Goal: Information Seeking & Learning: Understand process/instructions

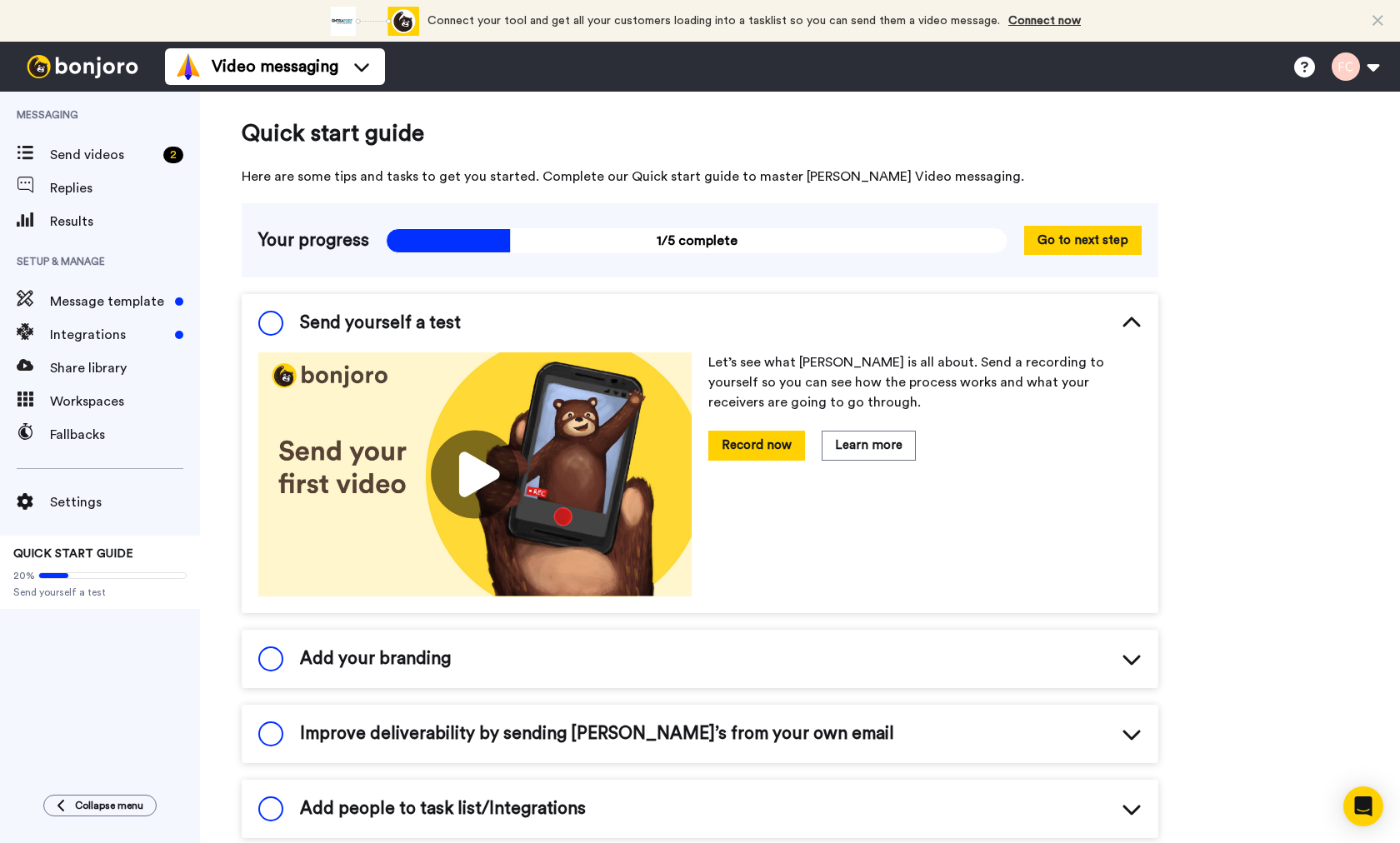
scroll to position [133, 0]
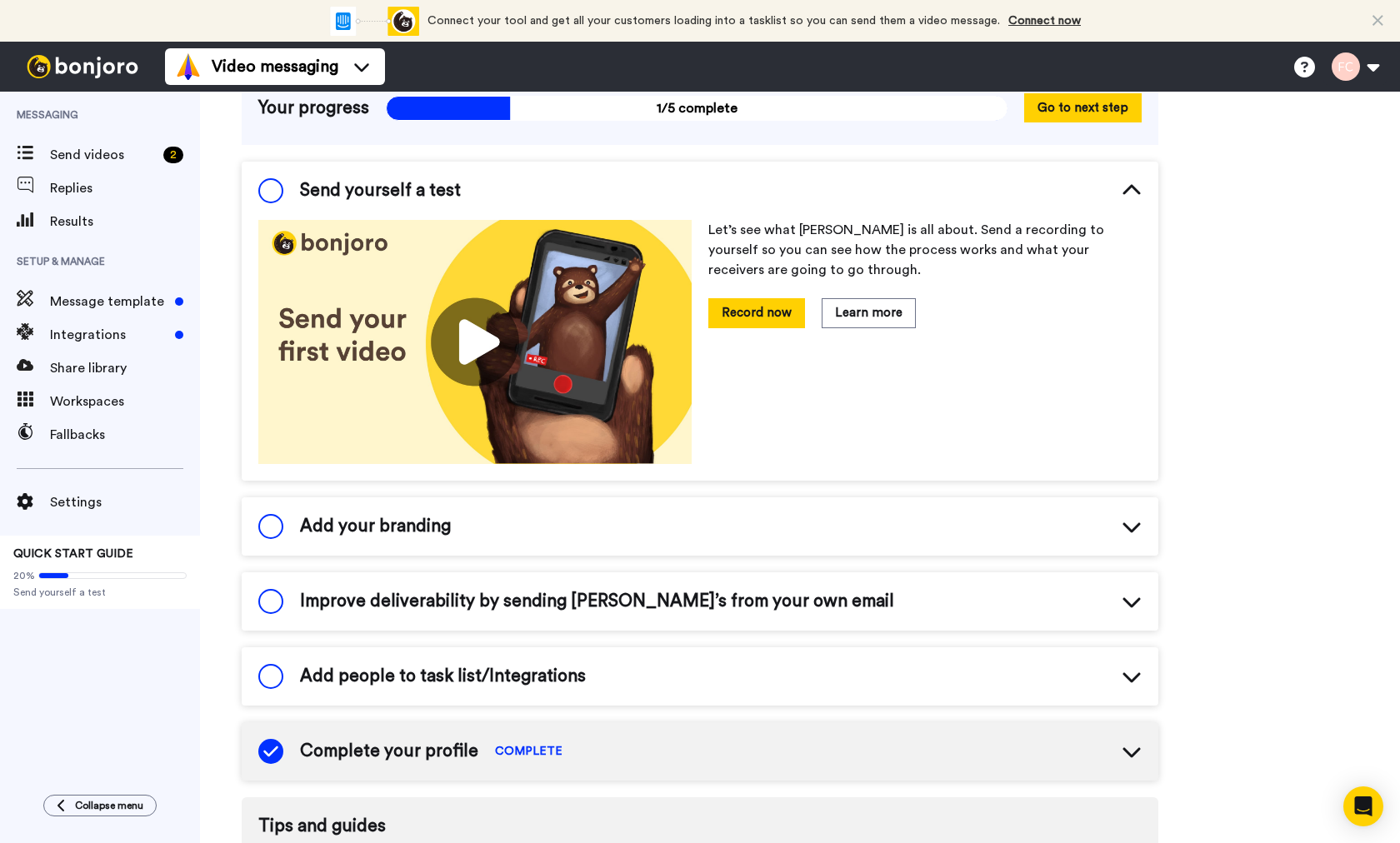
click at [1375, 11] on div "Connect your tool now! Connect your tool and get all your customers loading int…" at bounding box center [700, 20] width 1400 height 41
click at [1369, 14] on div "Connect your tool now! Connect your tool and get all your customers loading int…" at bounding box center [700, 20] width 1400 height 41
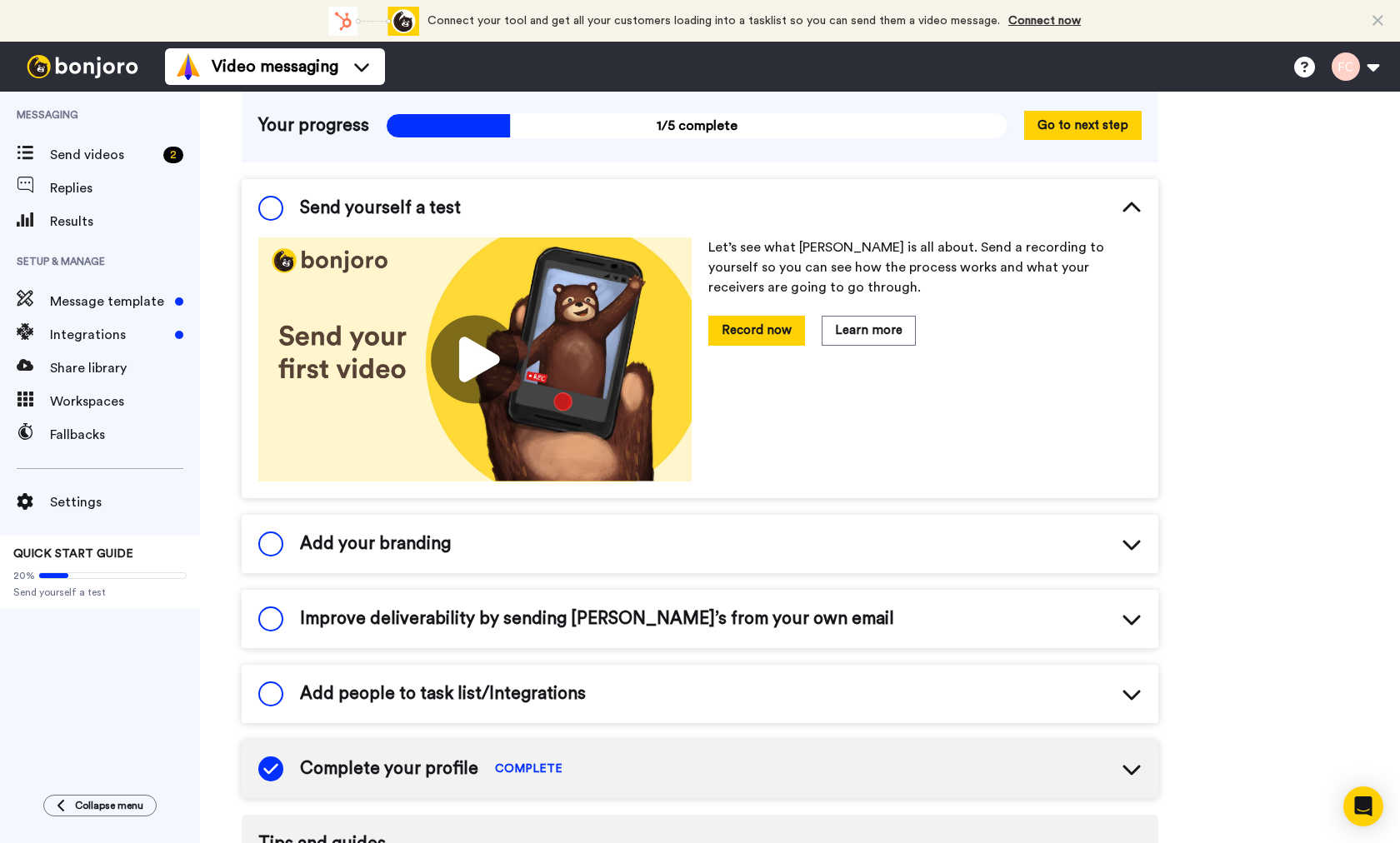
scroll to position [0, 0]
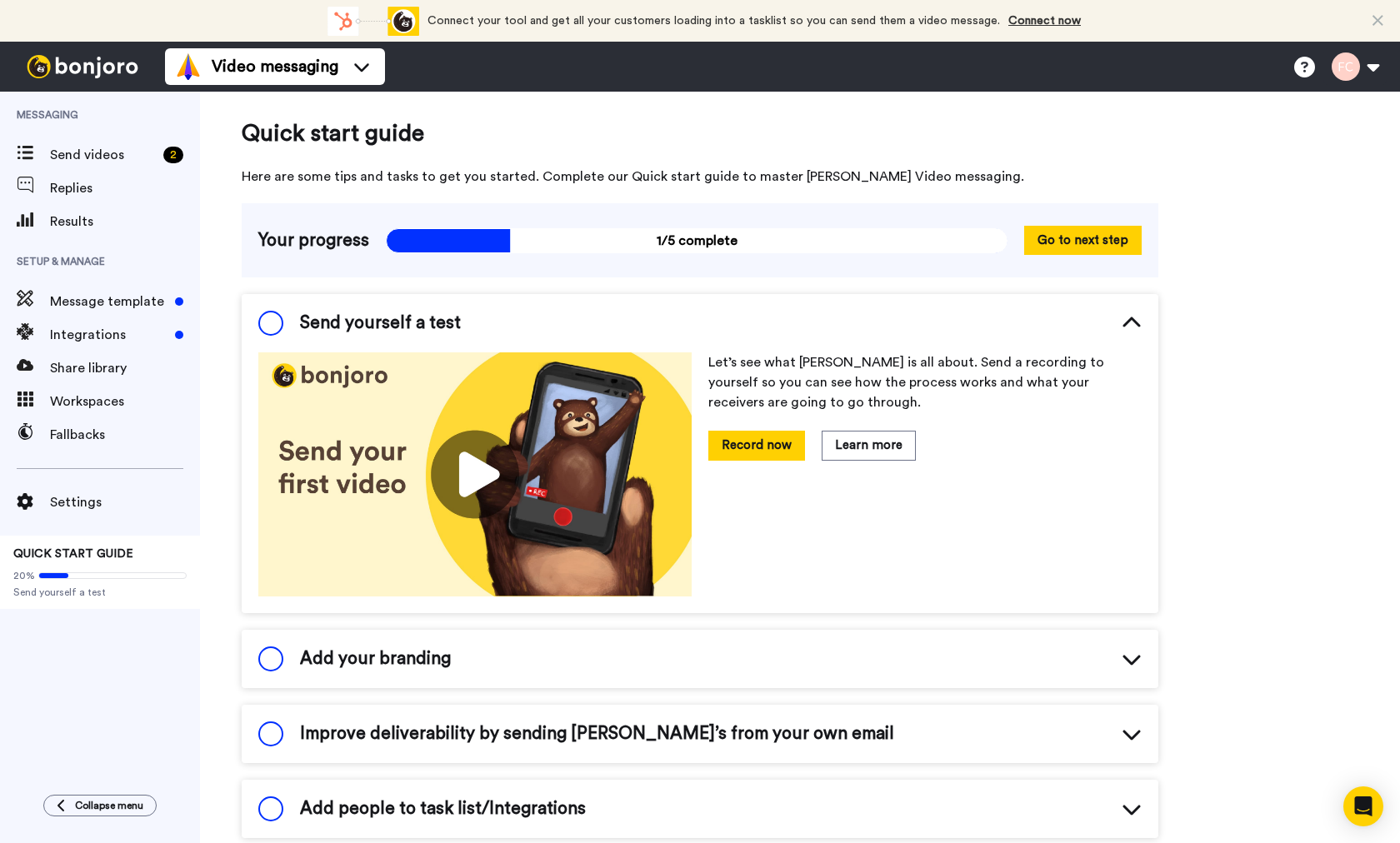
click at [1366, 8] on div "Connect your tool now! Connect your tool and get all your customers loading int…" at bounding box center [700, 20] width 1400 height 41
click at [1361, 15] on div "Connect your tool now! Connect your tool and get all your customers loading int…" at bounding box center [700, 20] width 1400 height 41
click at [1365, 16] on div "Connect your tool now! Connect your tool and get all your customers loading int…" at bounding box center [700, 20] width 1400 height 41
click at [1379, 6] on div "Connect your tool now! Connect your tool and get all your customers loading int…" at bounding box center [700, 20] width 1400 height 41
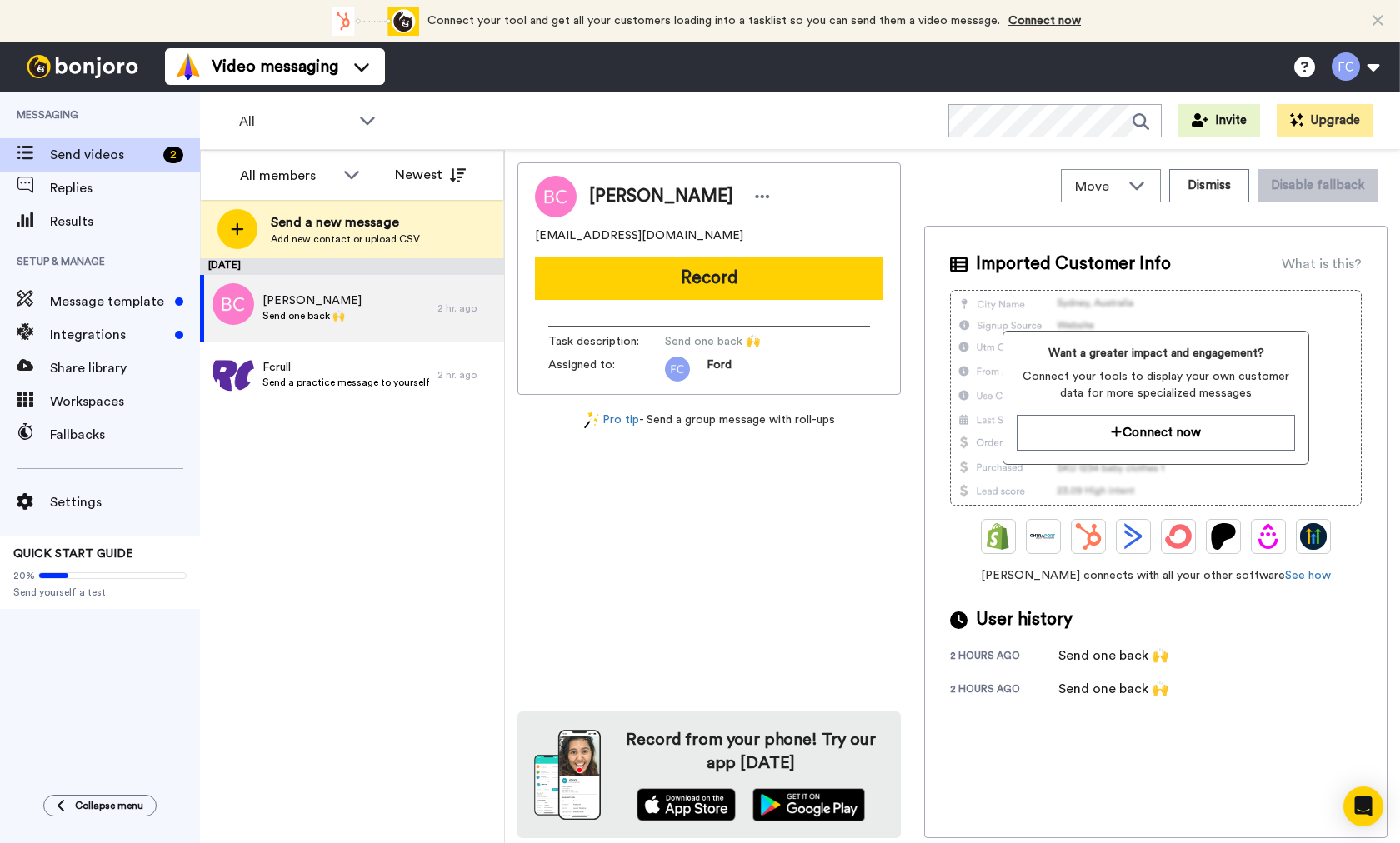
click at [1383, 22] on icon at bounding box center [1378, 21] width 11 height 16
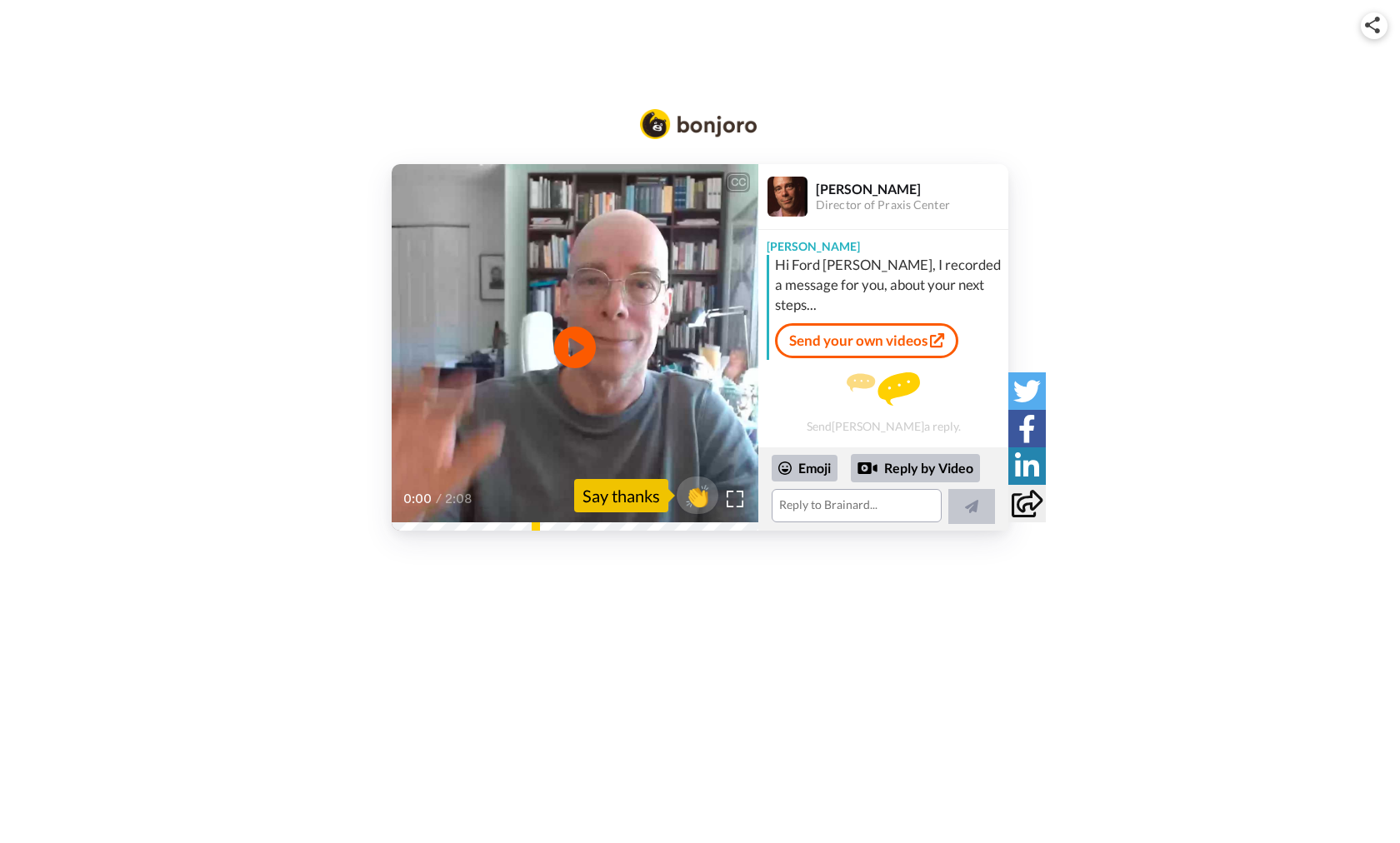
click at [838, 279] on div "Hi Ford [PERSON_NAME], I recorded a message for you, about your next steps..." at bounding box center [889, 284] width 229 height 60
click at [890, 372] on img at bounding box center [884, 389] width 73 height 33
click at [852, 323] on link "Send your own videos" at bounding box center [866, 341] width 183 height 35
